Goal: Check status: Check status

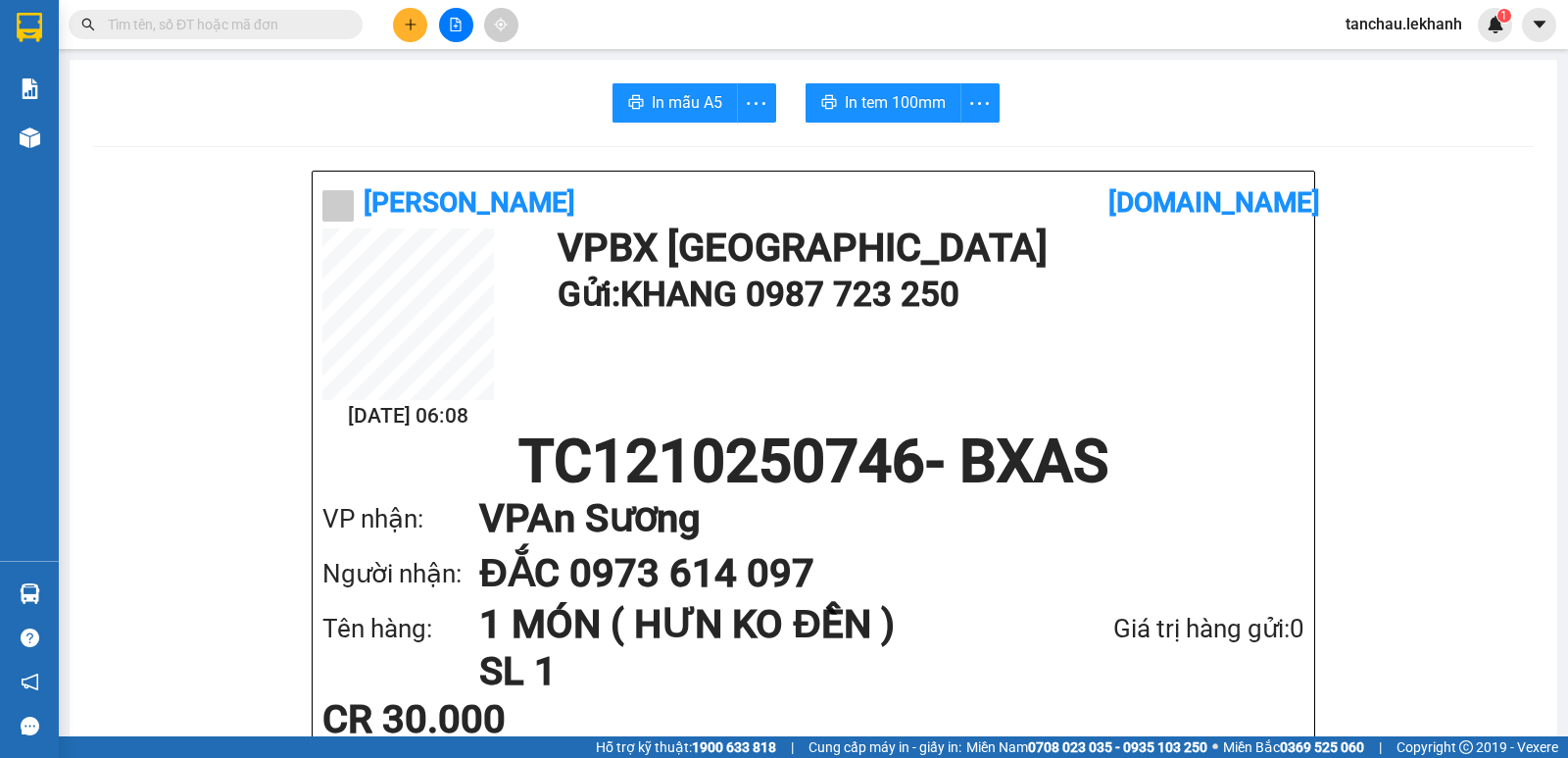
click at [299, 22] on input "text" at bounding box center [224, 25] width 231 height 22
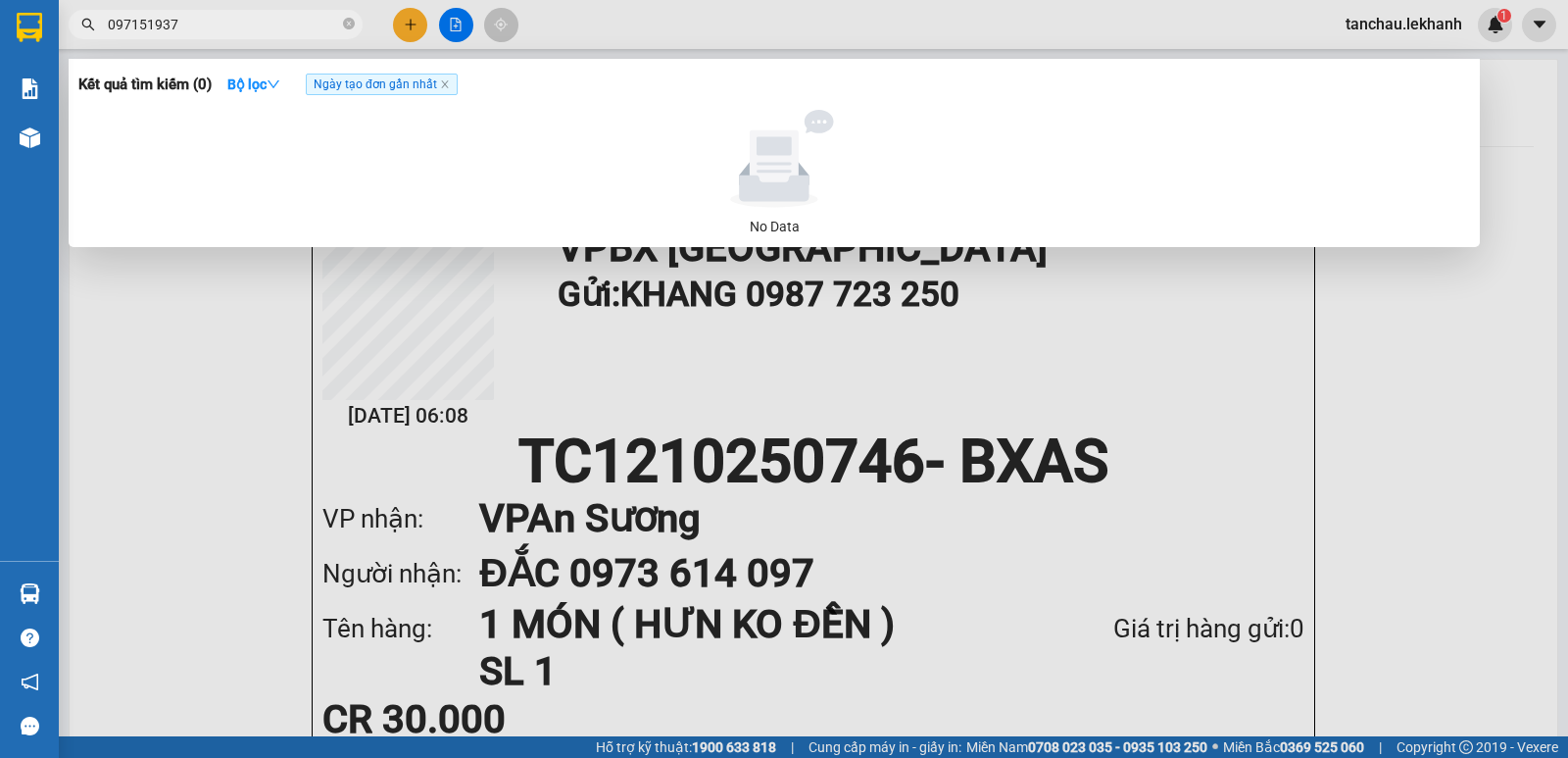
type input "0971519377"
drag, startPoint x: 349, startPoint y: 23, endPoint x: 338, endPoint y: 17, distance: 12.5
click at [347, 22] on icon "close-circle" at bounding box center [349, 24] width 12 height 12
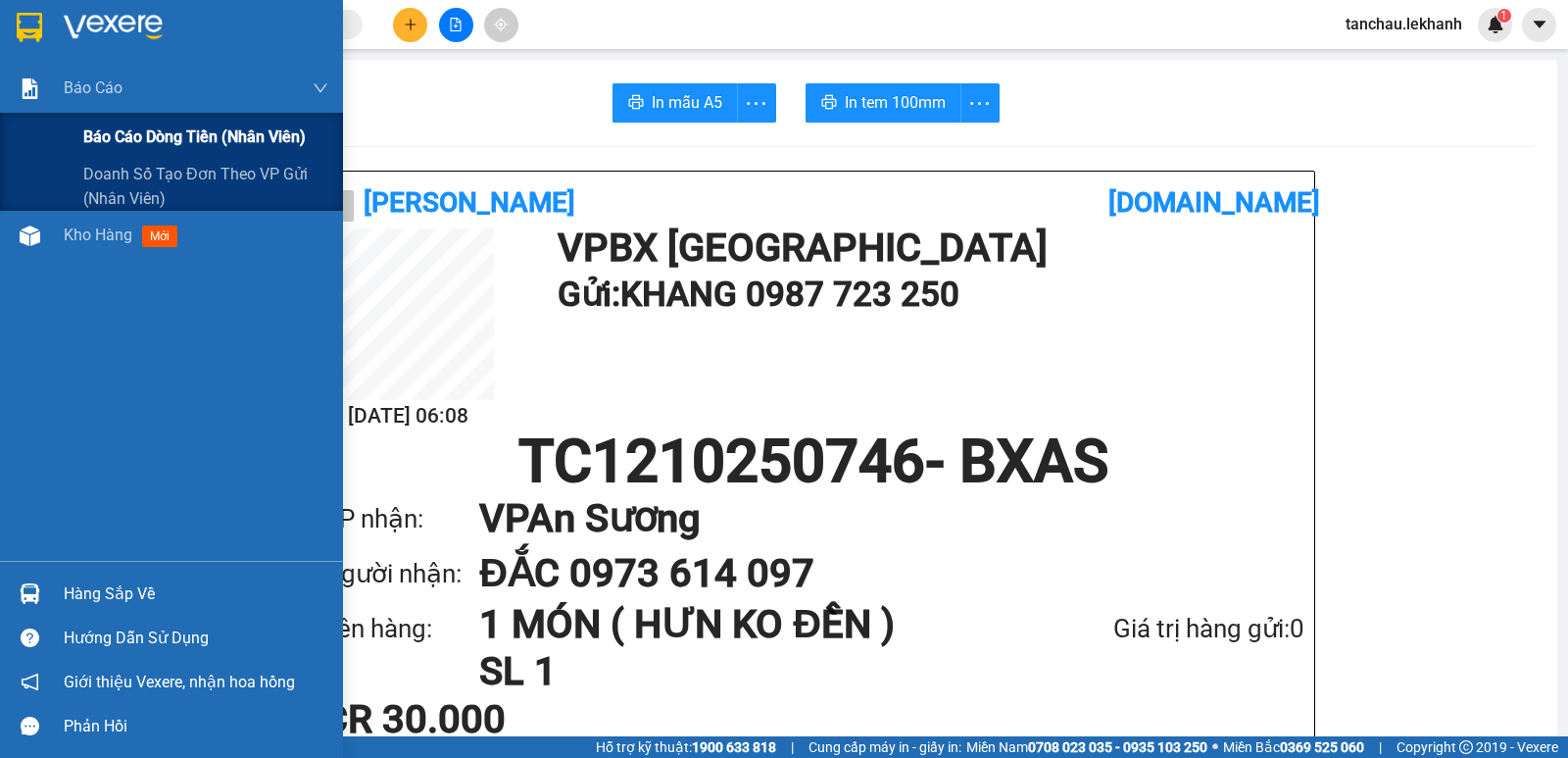
click at [115, 137] on span "Báo cáo dòng tiền (nhân viên)" at bounding box center [194, 136] width 223 height 25
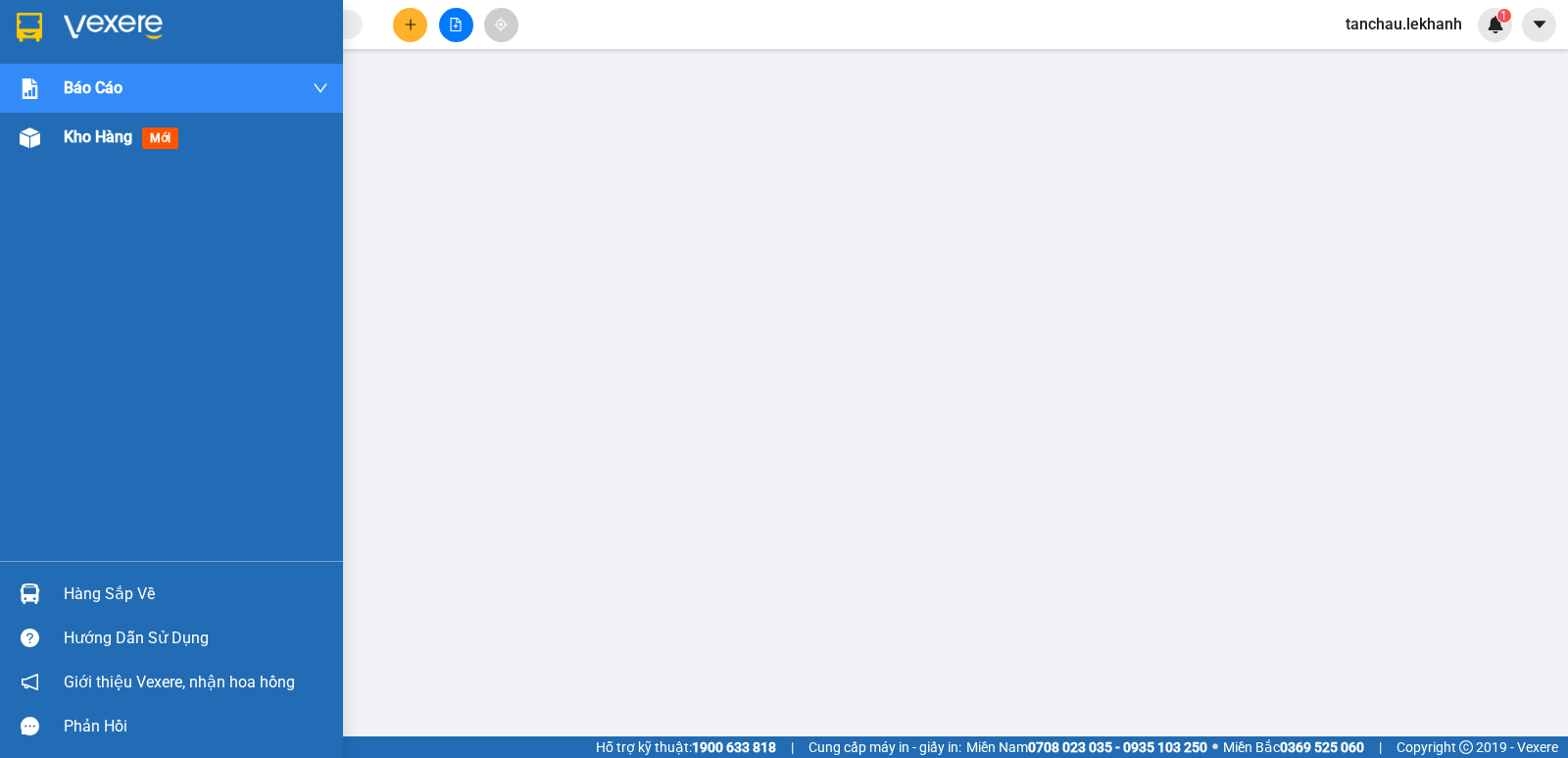
click at [108, 133] on span "Kho hàng" at bounding box center [98, 136] width 69 height 19
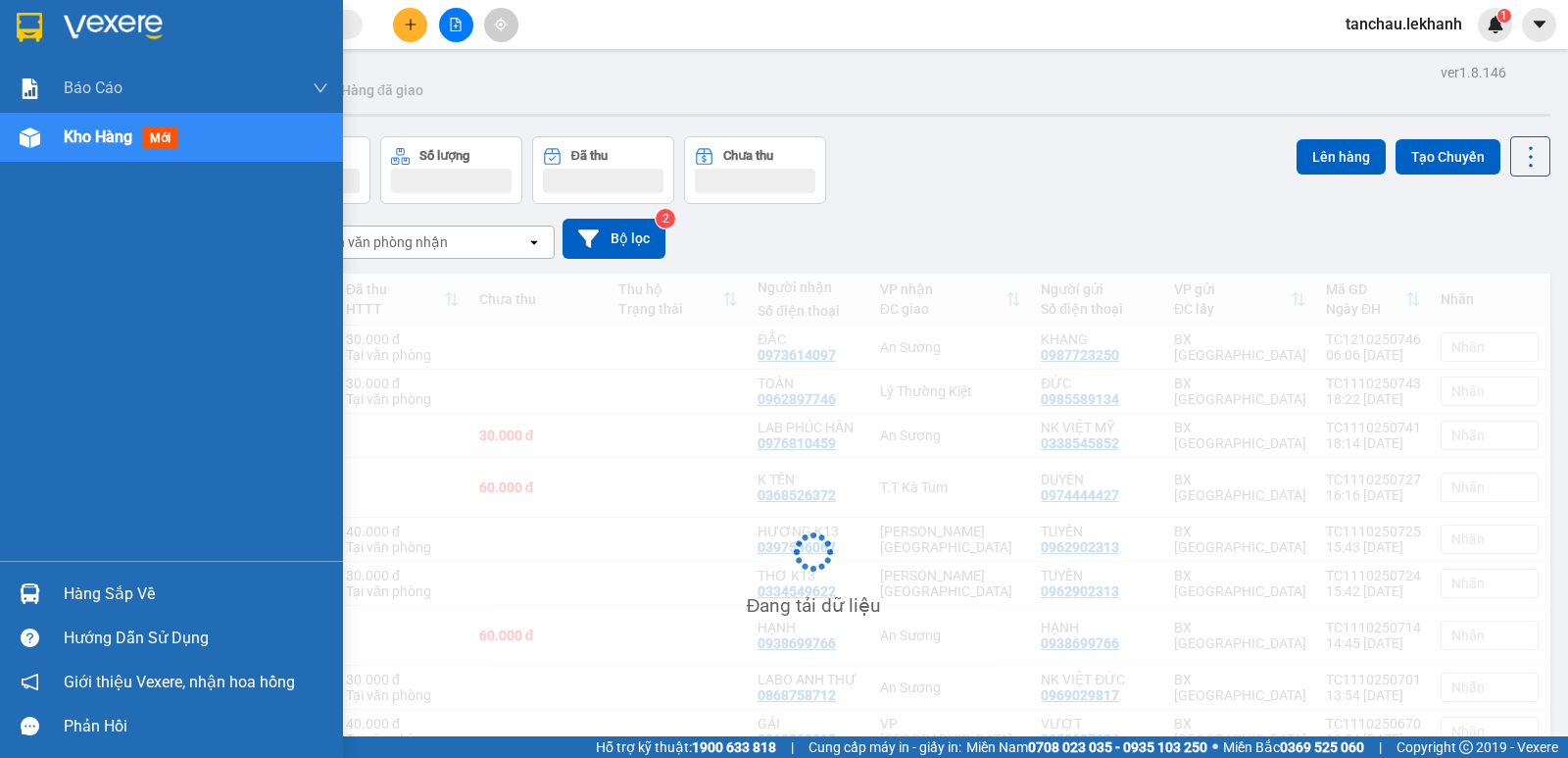
click at [108, 135] on span "Kho hàng" at bounding box center [98, 136] width 69 height 19
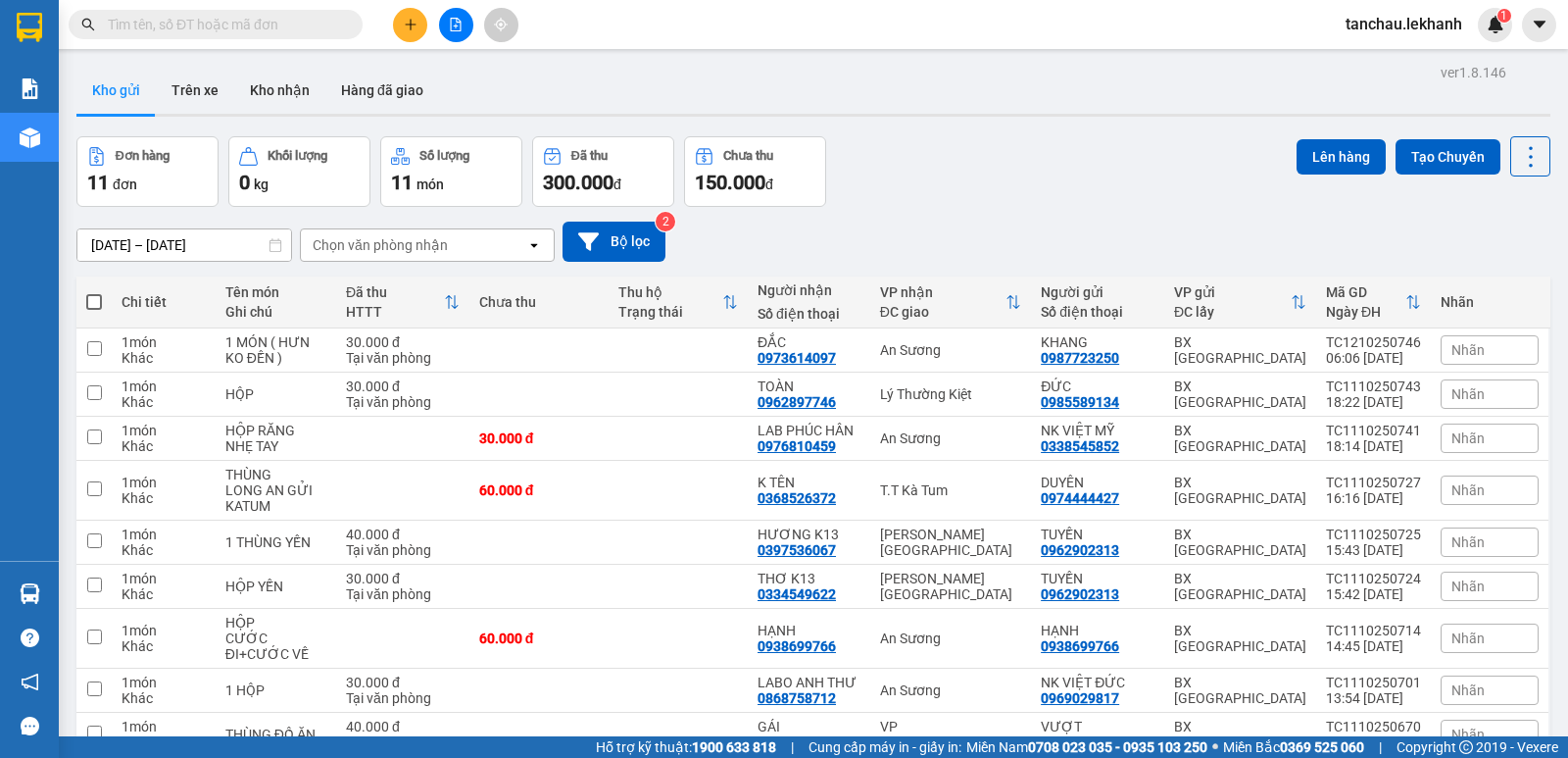
click at [103, 233] on input "[DATE] – [DATE]" at bounding box center [184, 245] width 214 height 31
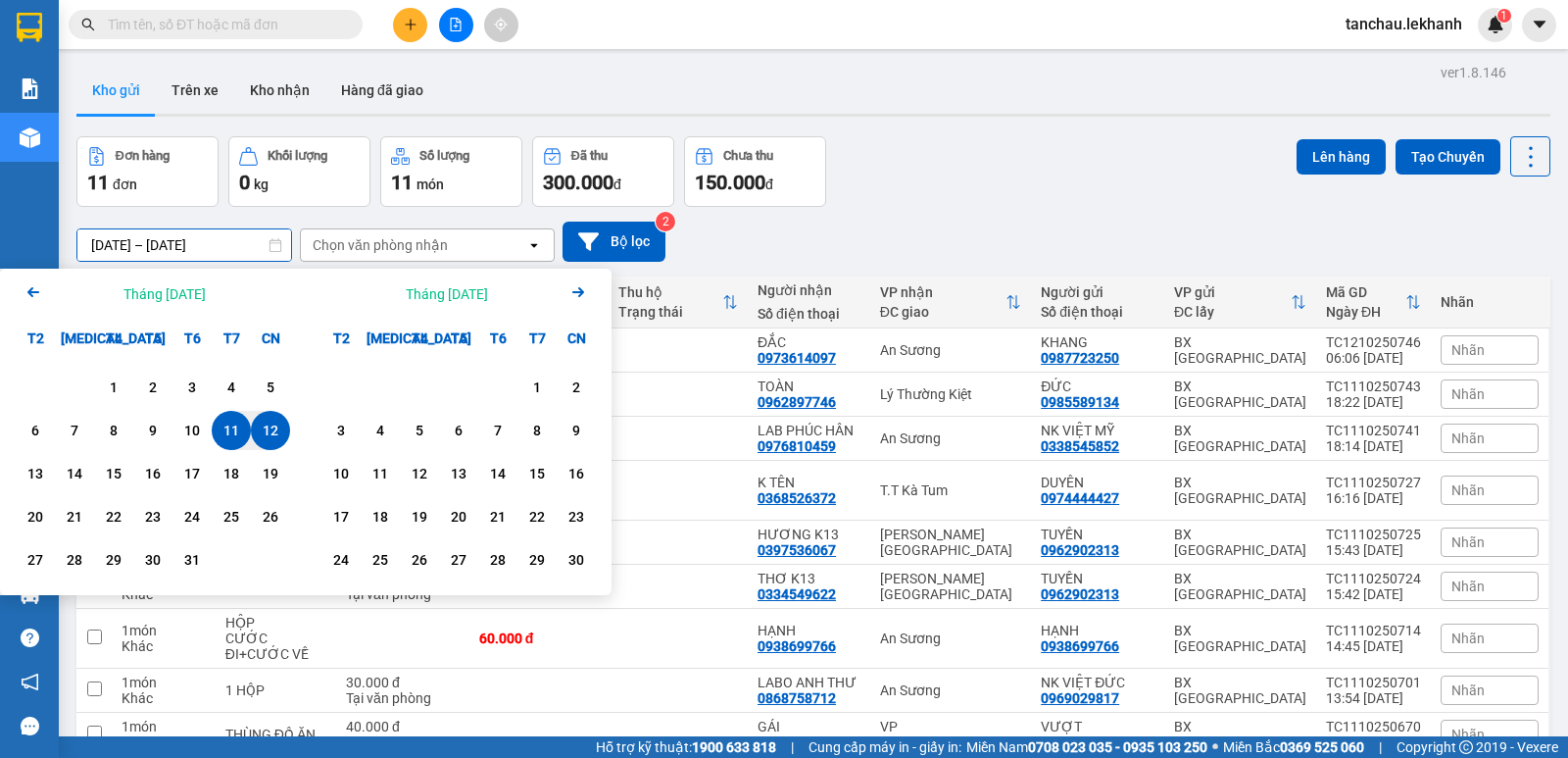
click at [257, 430] on div "12" at bounding box center [271, 430] width 27 height 24
type input "[DATE] – [DATE]"
